Goal: Task Accomplishment & Management: Manage account settings

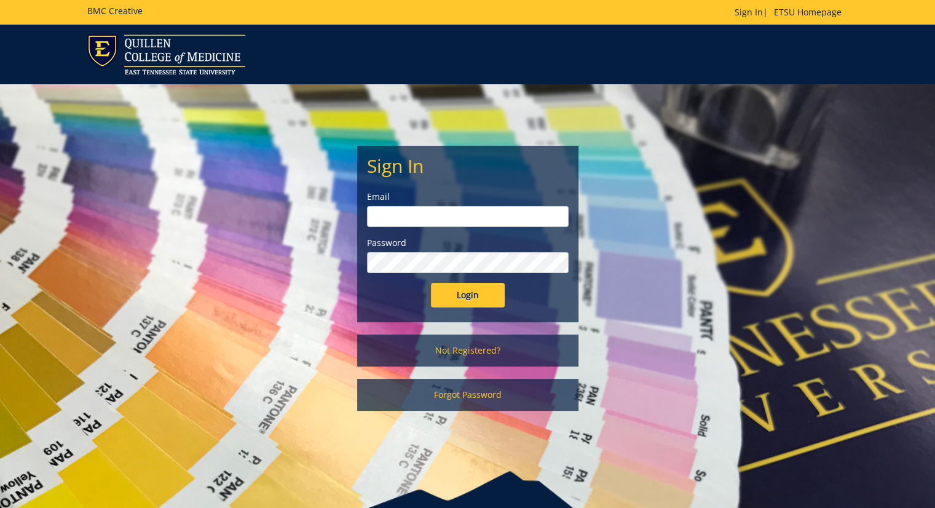
type input "[PERSON_NAME][EMAIL_ADDRESS][DOMAIN_NAME]"
click at [465, 299] on input "Login" at bounding box center [468, 295] width 74 height 25
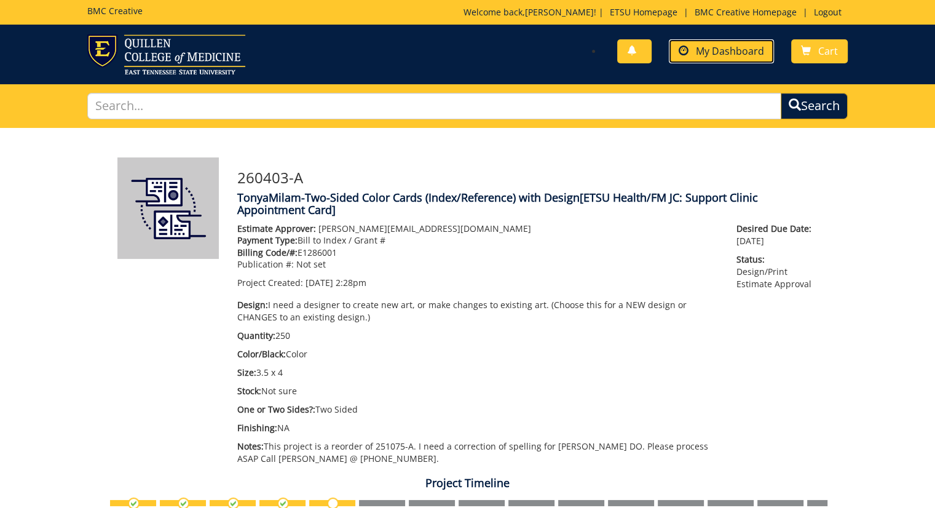
click at [716, 52] on span "My Dashboard" at bounding box center [730, 51] width 68 height 14
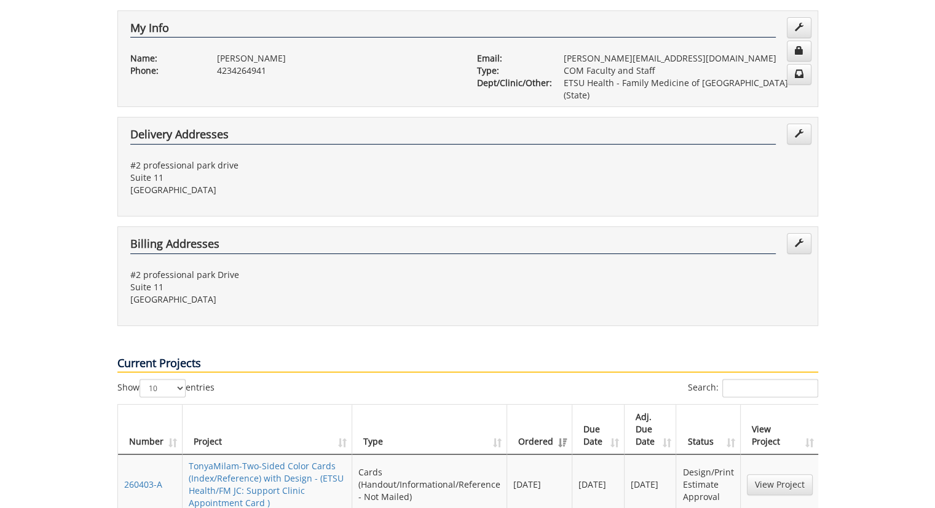
scroll to position [307, 0]
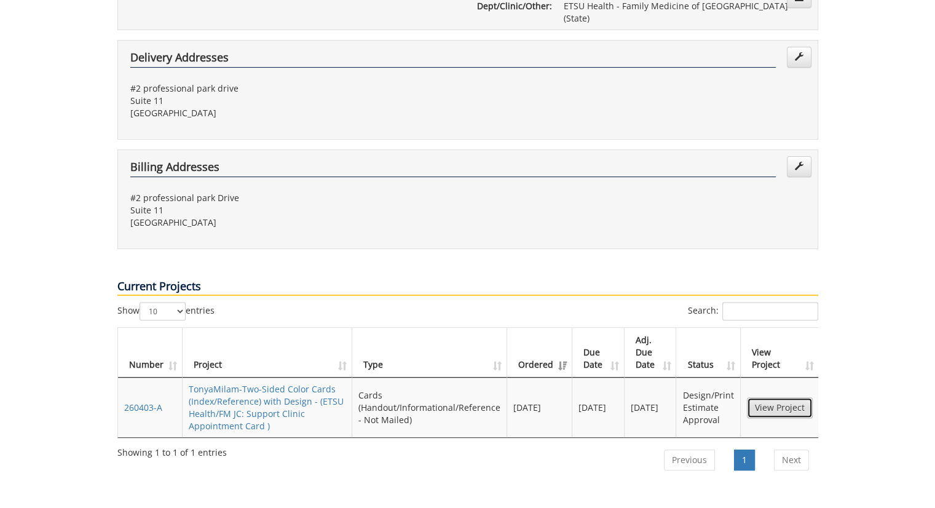
click at [793, 397] on link "View Project" at bounding box center [780, 407] width 66 height 21
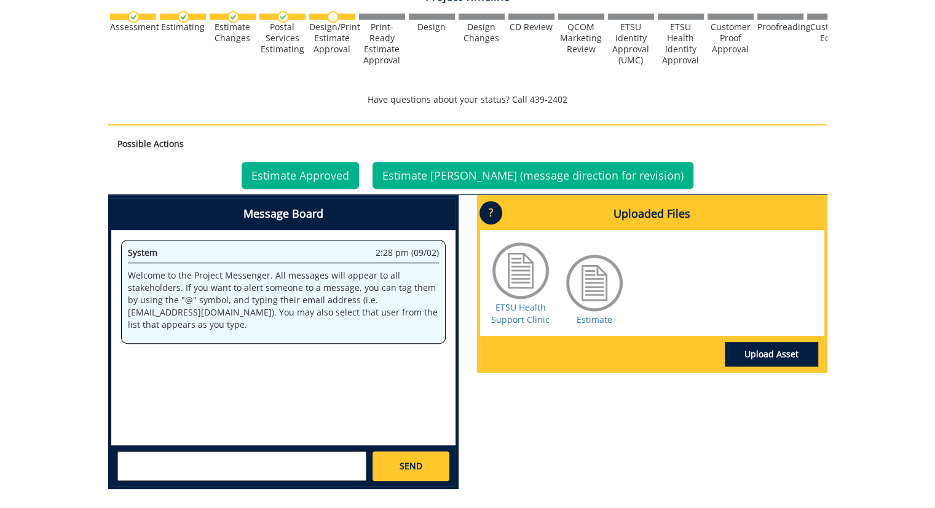
scroll to position [492, 0]
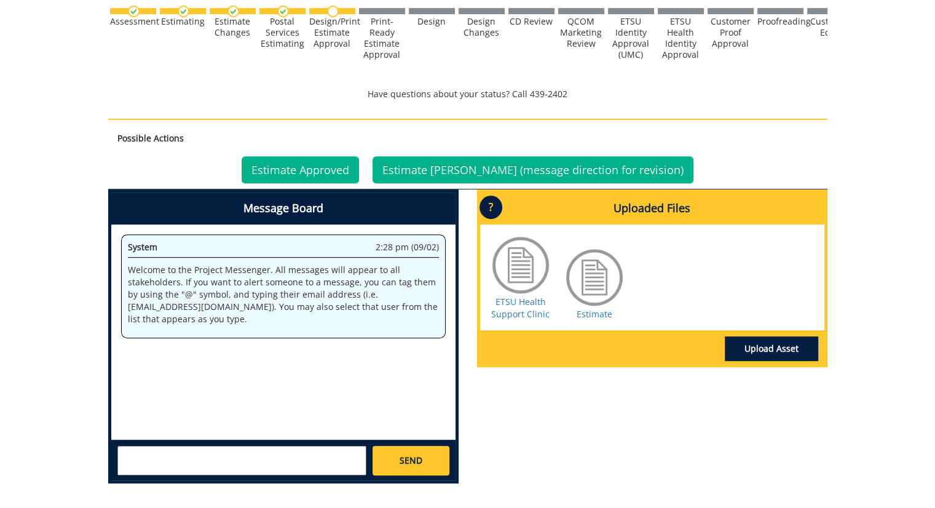
click at [600, 291] on div at bounding box center [594, 277] width 61 height 61
click at [588, 314] on link "Estimate" at bounding box center [595, 314] width 36 height 12
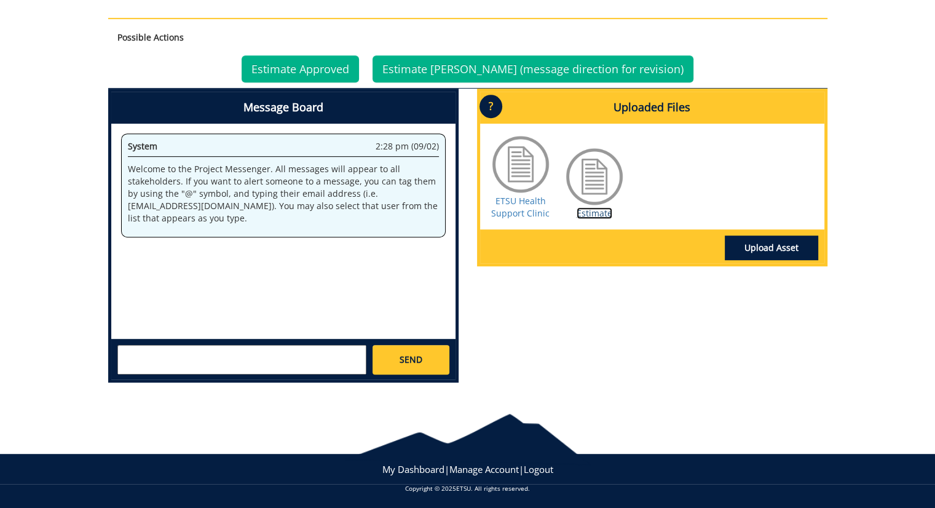
scroll to position [595, 0]
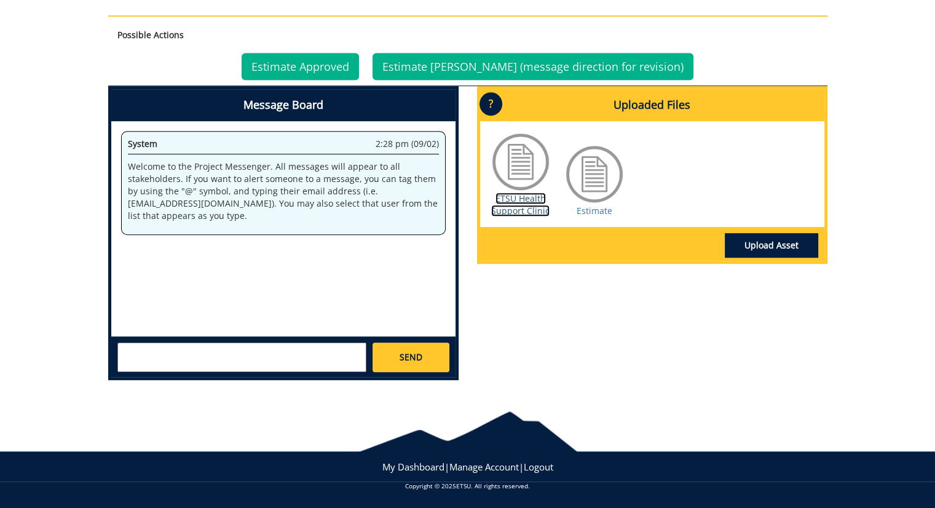
click at [520, 198] on link "ETSU Health Support Clinic" at bounding box center [520, 204] width 58 height 24
click at [333, 65] on link "Estimate Approved" at bounding box center [300, 66] width 117 height 27
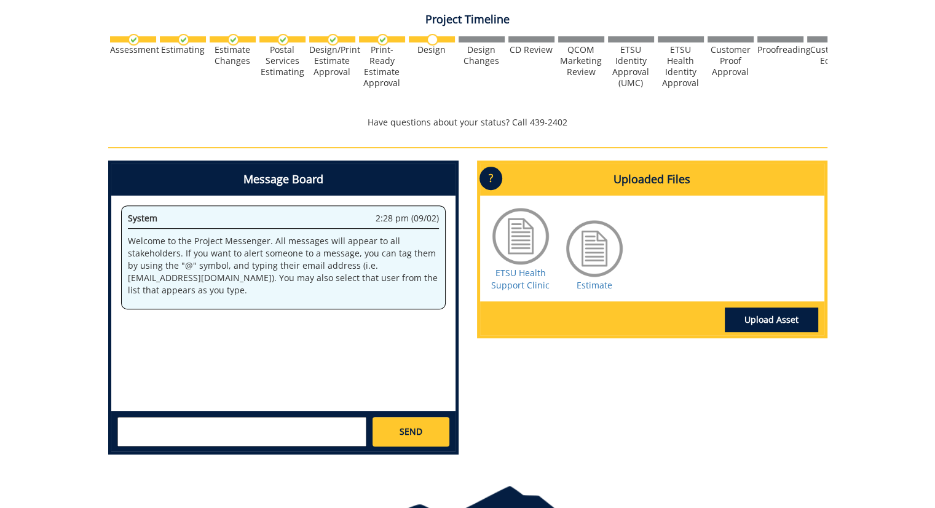
scroll to position [492, 0]
